Goal: Information Seeking & Learning: Check status

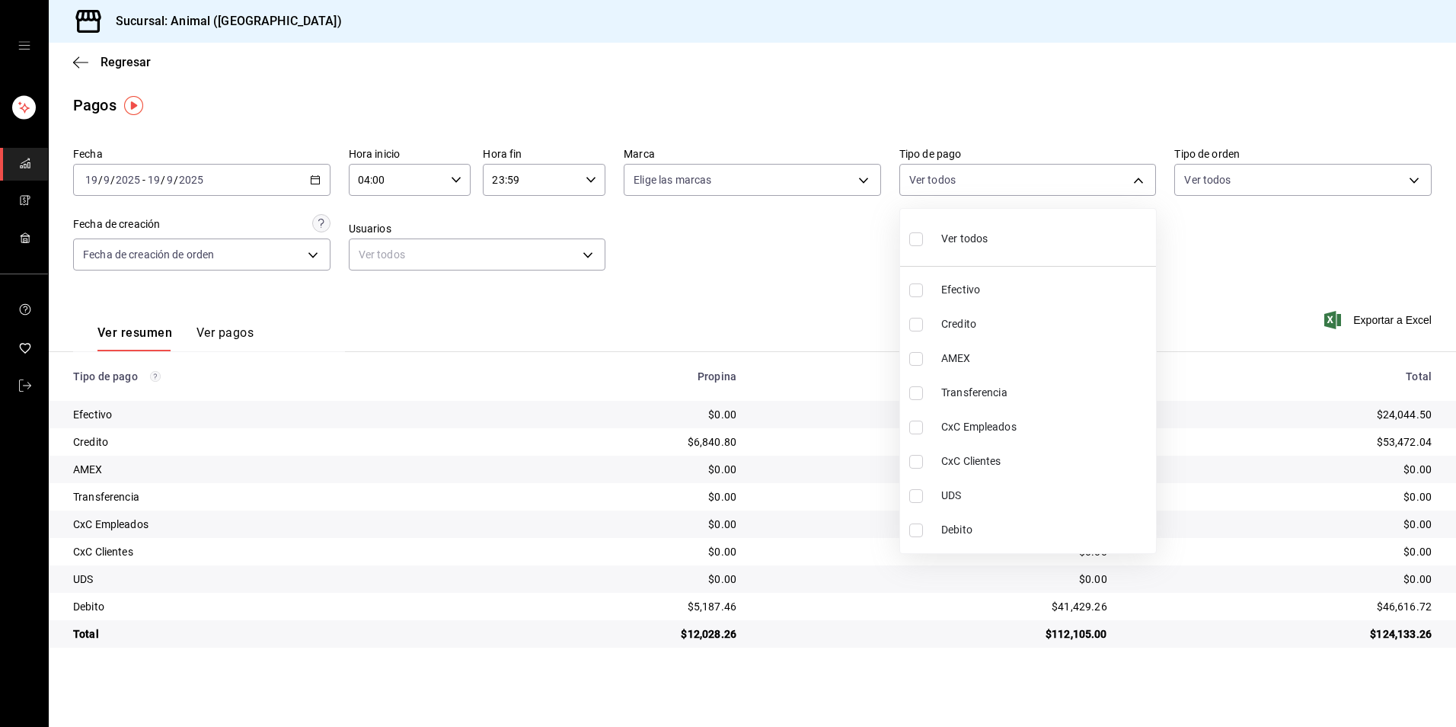
click at [1048, 335] on li "Credito" at bounding box center [1028, 324] width 256 height 34
type input "235ce608-f464-428a-9a71-314f665367d1"
checkbox input "true"
click at [1053, 537] on span "Debito" at bounding box center [1045, 530] width 209 height 16
type input "235ce608-f464-428a-9a71-314f665367d1,c7b29183-a811-4137-9cfa-21a61cd2bc4a"
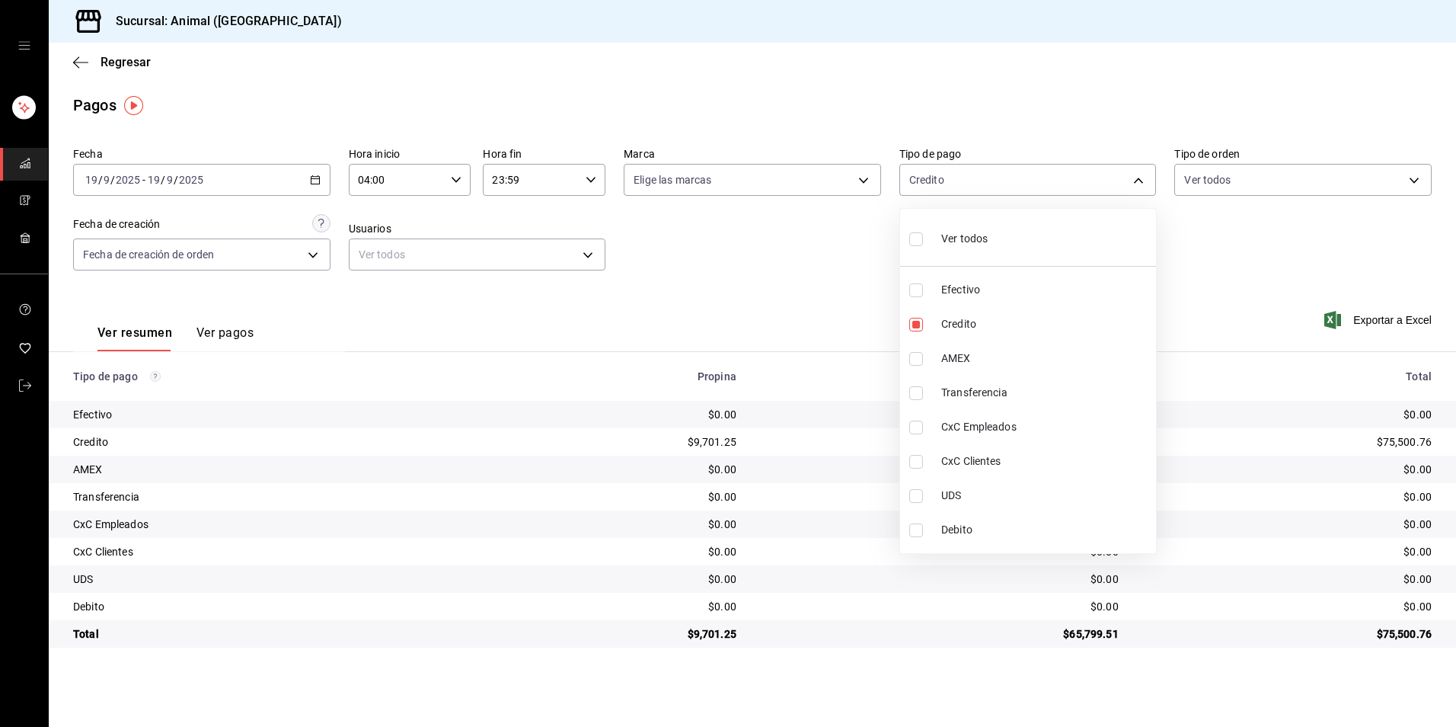
checkbox input "true"
click at [1048, 514] on li "Debito" at bounding box center [1028, 530] width 256 height 34
type input "235ce608-f464-428a-9a71-314f665367d1"
checkbox input "false"
click at [1021, 309] on li "Credito" at bounding box center [1028, 324] width 256 height 34
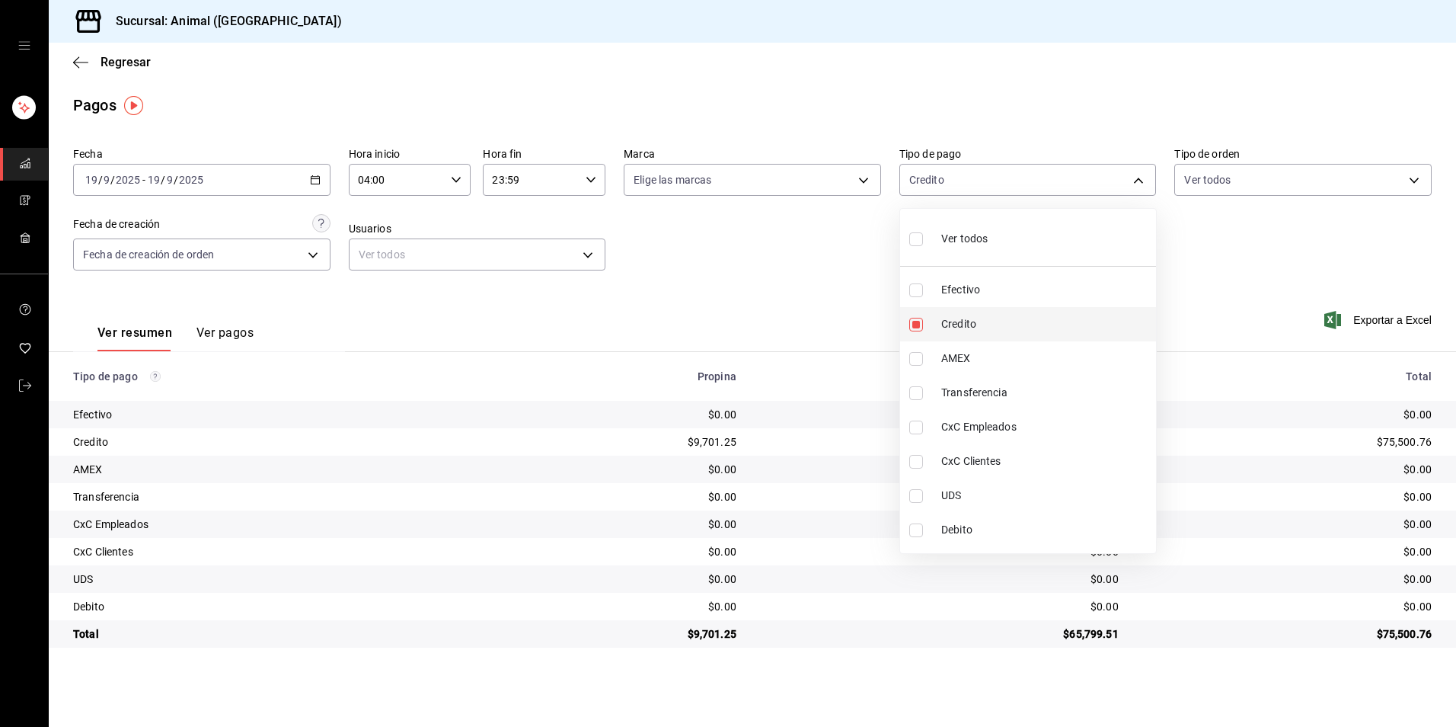
checkbox input "false"
click at [980, 216] on li "Ver todos" at bounding box center [1028, 237] width 256 height 45
type input "b84c62b8-b02c-4970-ab2e-e166616419f2,235ce608-f464-428a-9a71-314f665367d1,53567…"
checkbox input "true"
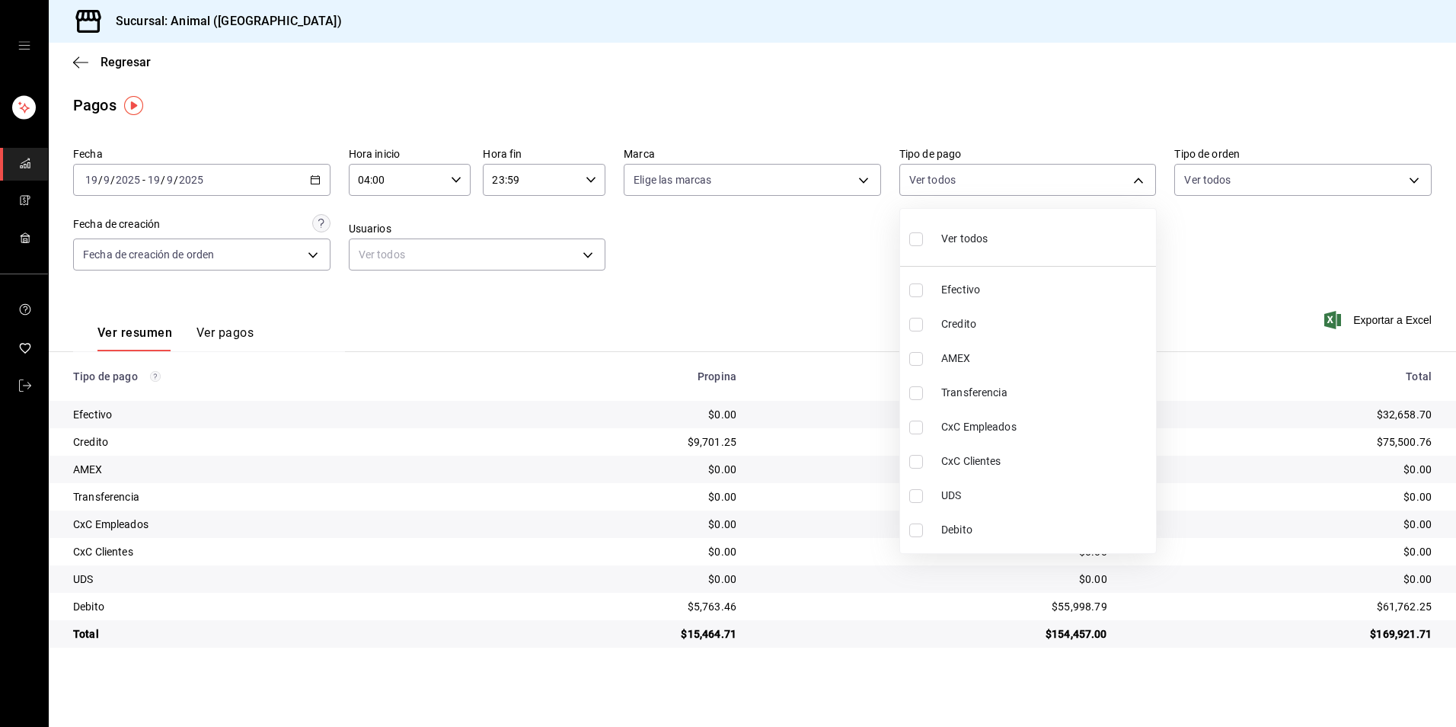
checkbox input "true"
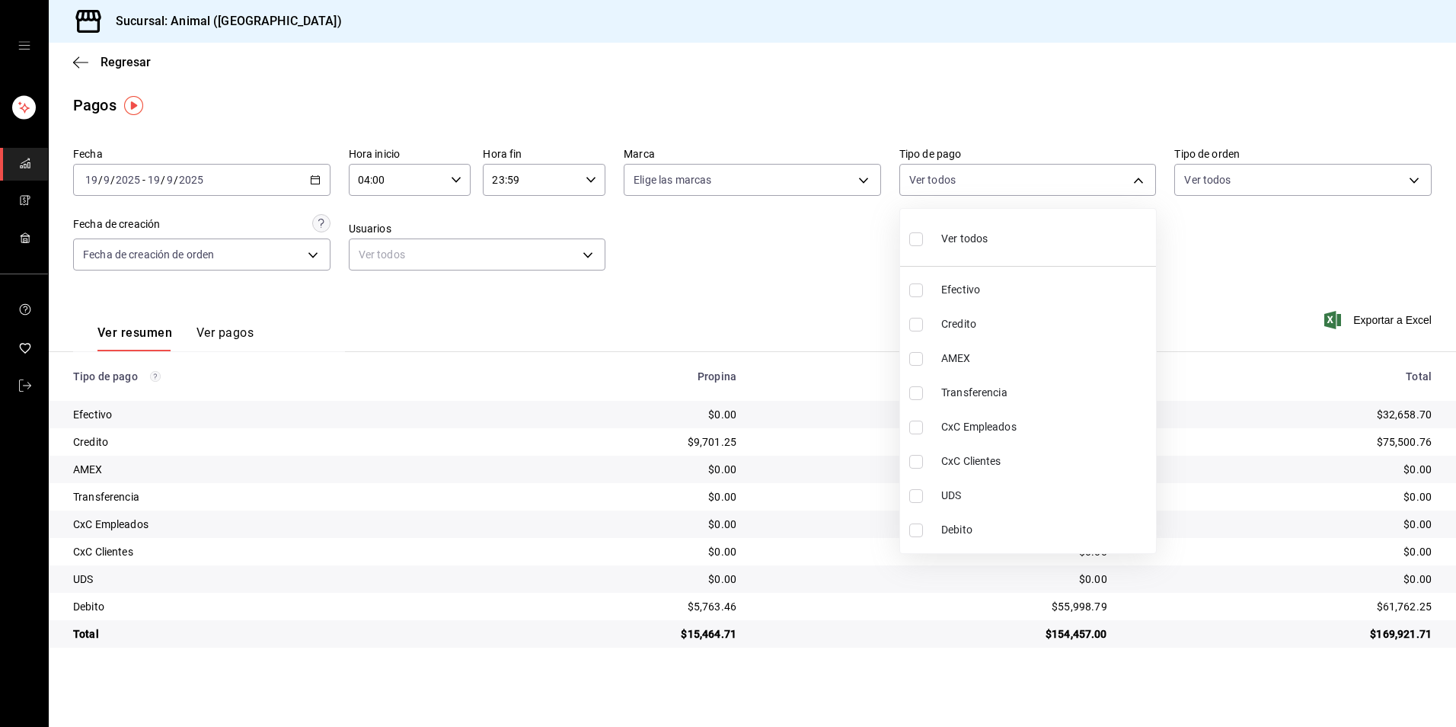
checkbox input "true"
click at [976, 249] on div "Ver todos" at bounding box center [948, 237] width 78 height 33
checkbox input "false"
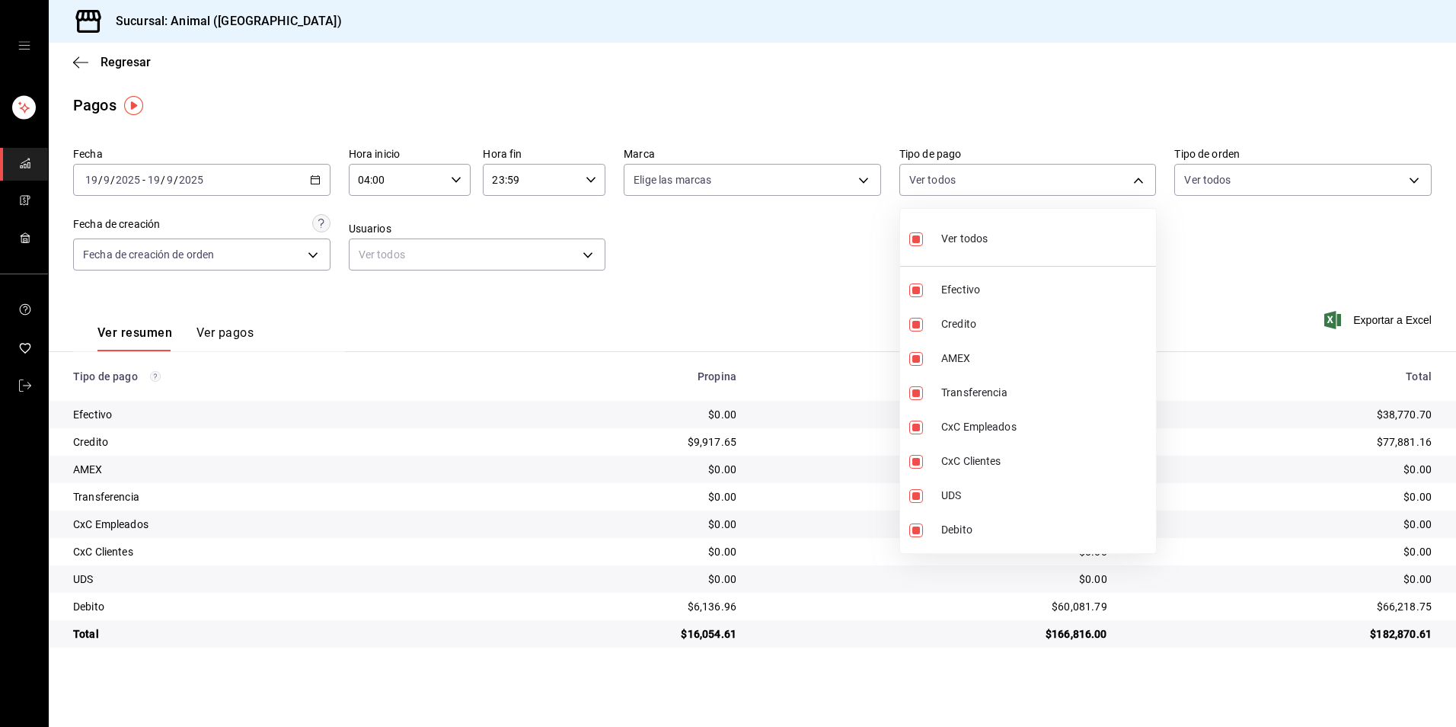
checkbox input "false"
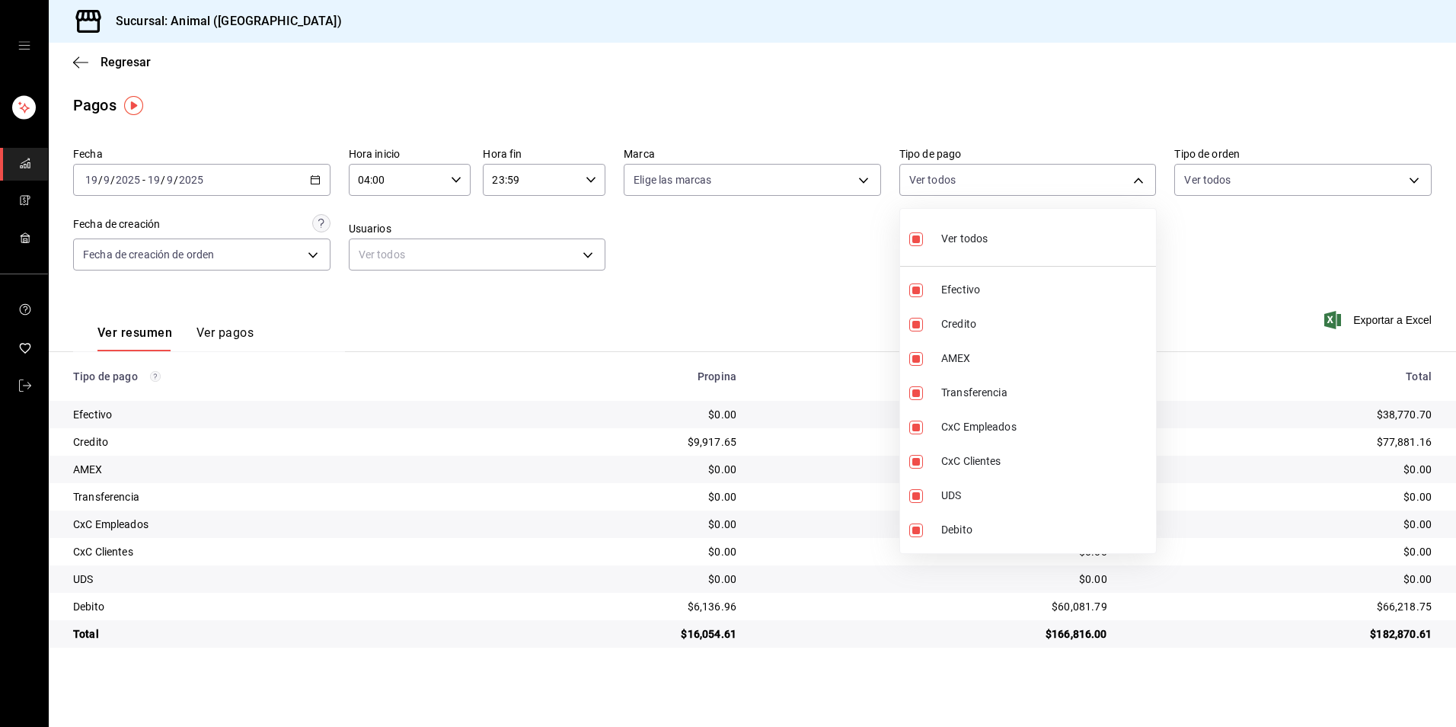
checkbox input "false"
click at [1085, 314] on li "Credito" at bounding box center [1028, 324] width 256 height 34
type input "235ce608-f464-428a-9a71-314f665367d1"
checkbox input "true"
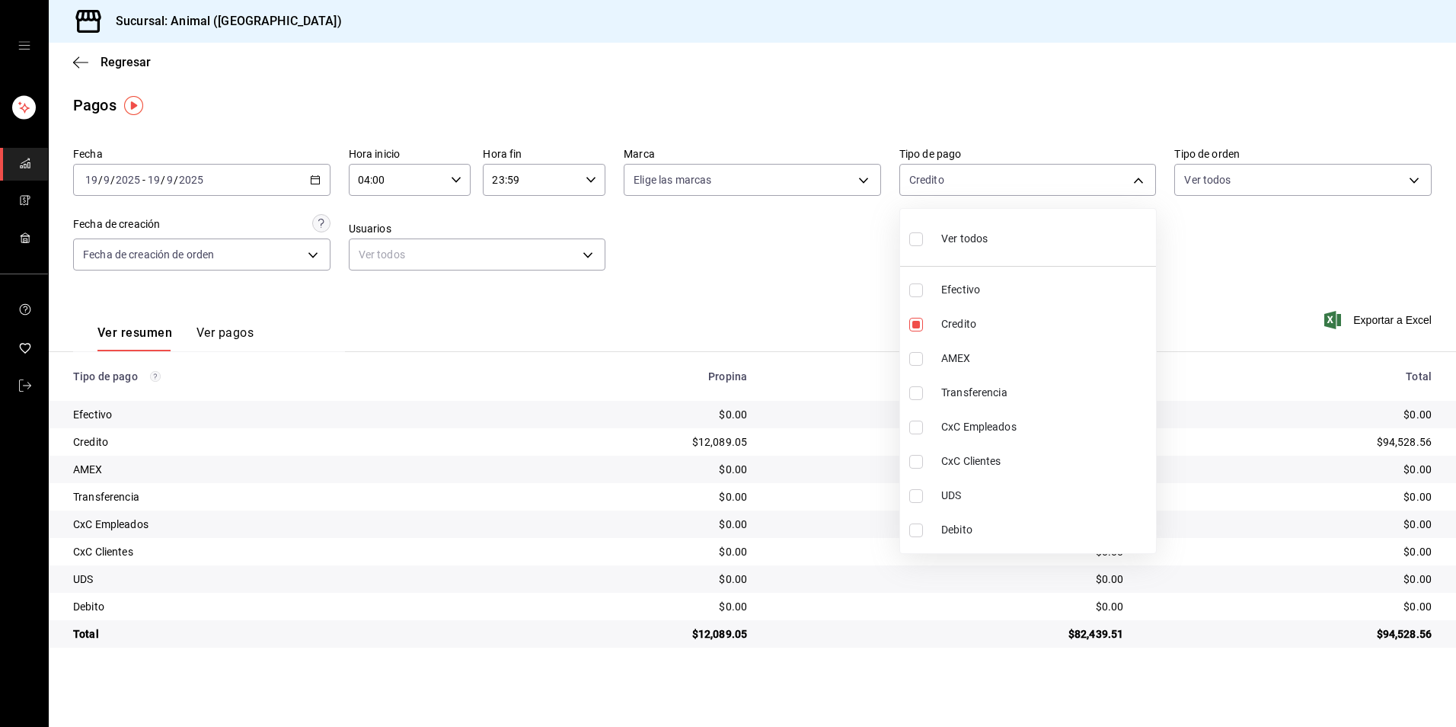
click at [1040, 543] on li "Debito" at bounding box center [1028, 530] width 256 height 34
type input "235ce608-f464-428a-9a71-314f665367d1,c7b29183-a811-4137-9cfa-21a61cd2bc4a"
checkbox input "true"
click at [1069, 251] on li "Ver todos" at bounding box center [1028, 237] width 256 height 45
type input "b84c62b8-b02c-4970-ab2e-e166616419f2,235ce608-f464-428a-9a71-314f665367d1,53567…"
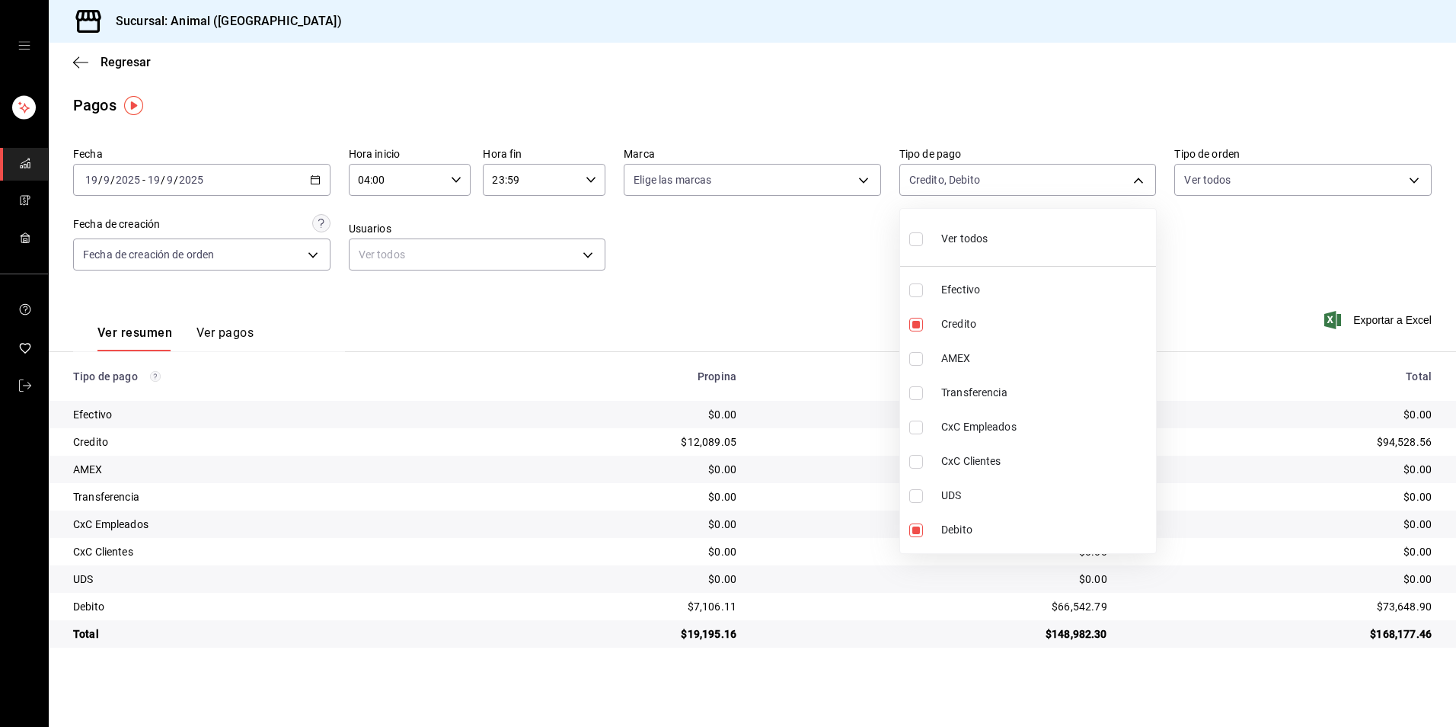
checkbox input "true"
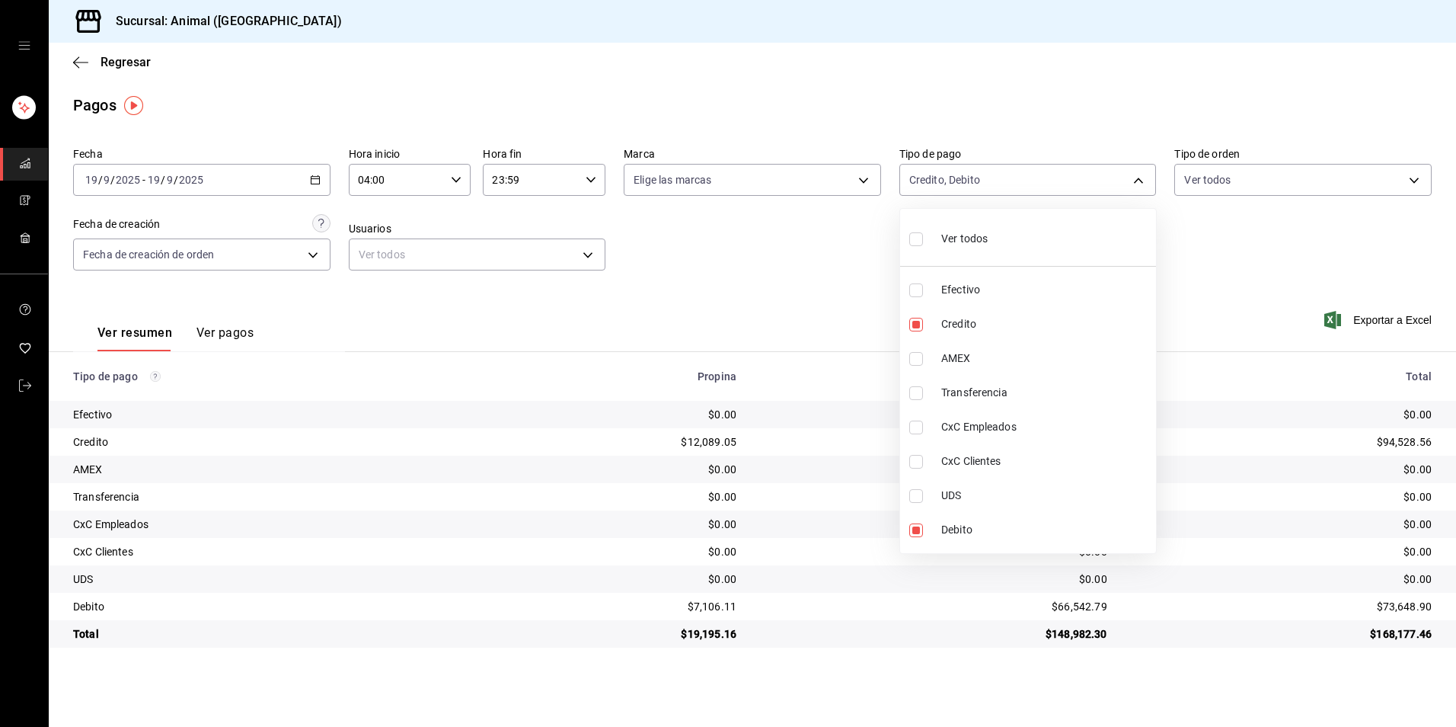
checkbox input "true"
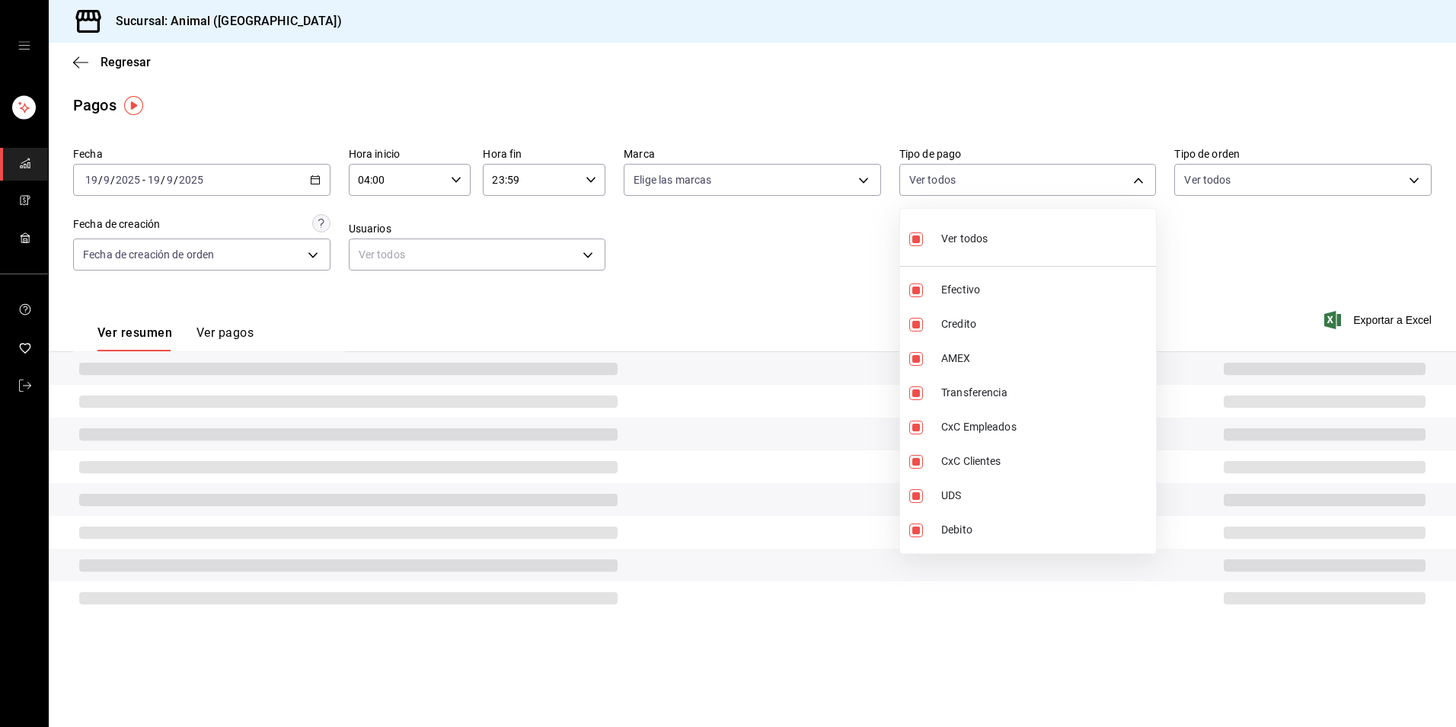
click at [1069, 251] on li "Ver todos" at bounding box center [1028, 237] width 256 height 45
checkbox input "false"
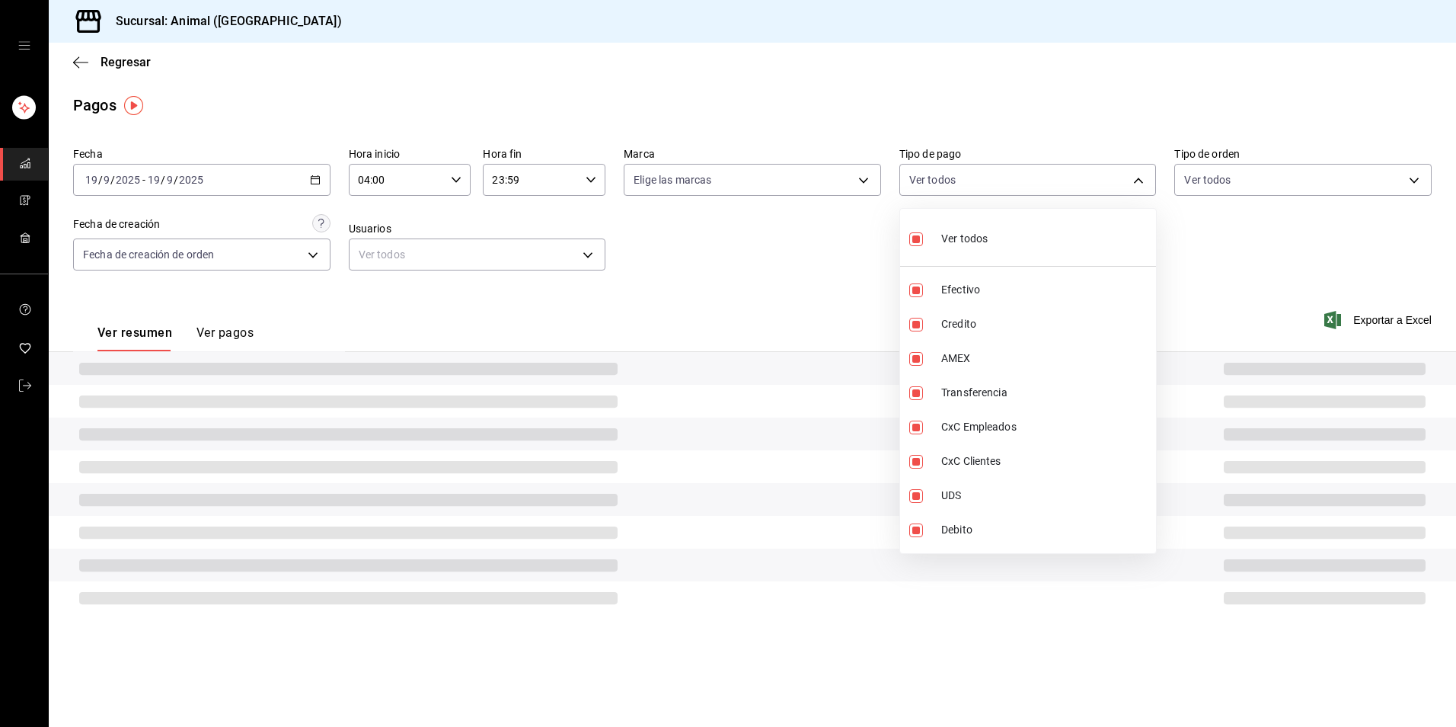
checkbox input "false"
